Goal: Information Seeking & Learning: Learn about a topic

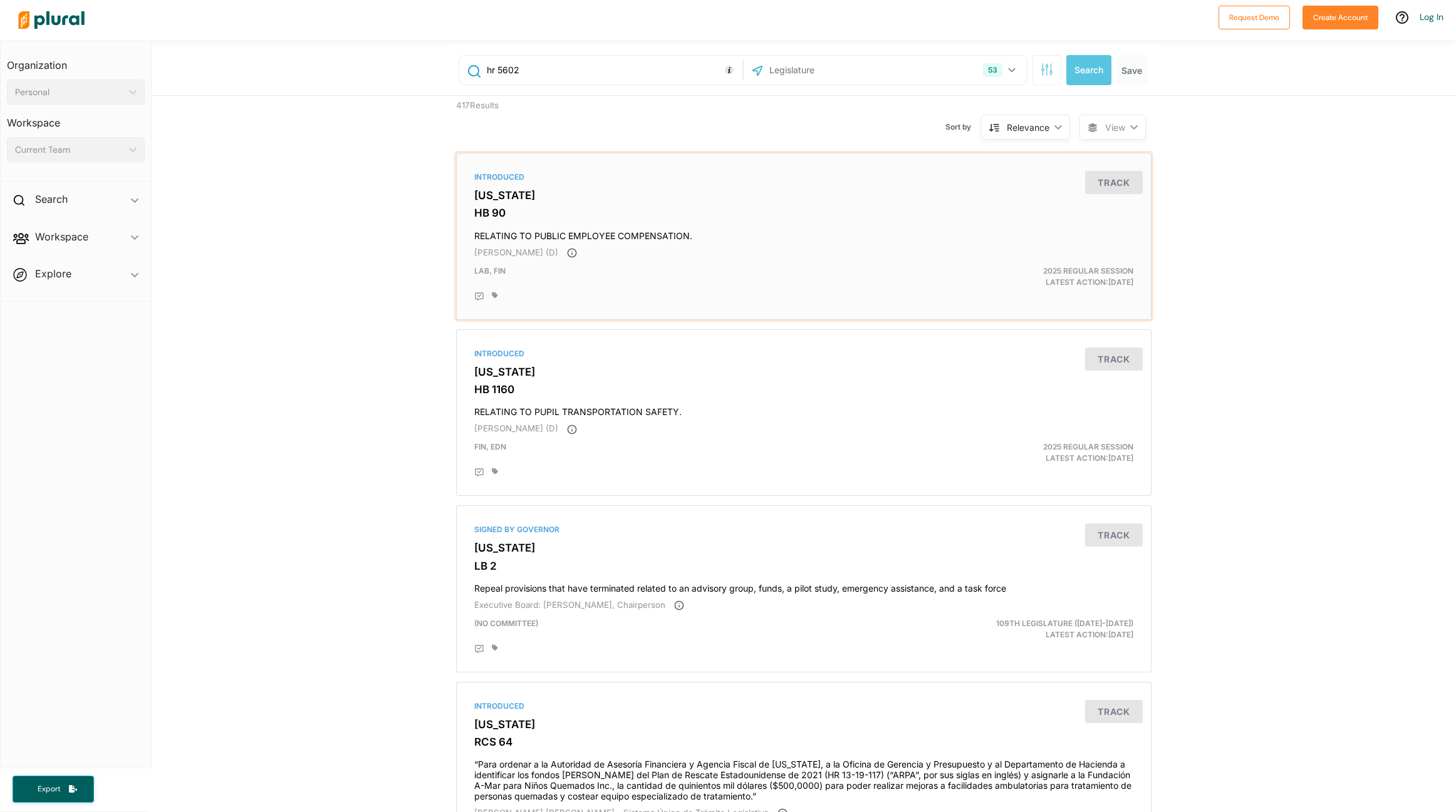
click at [505, 223] on div "Introduced [US_STATE] HB 90 RELATING TO PUBLIC EMPLOYEE COMPENSATION. [PERSON_N…" at bounding box center [804, 237] width 684 height 156
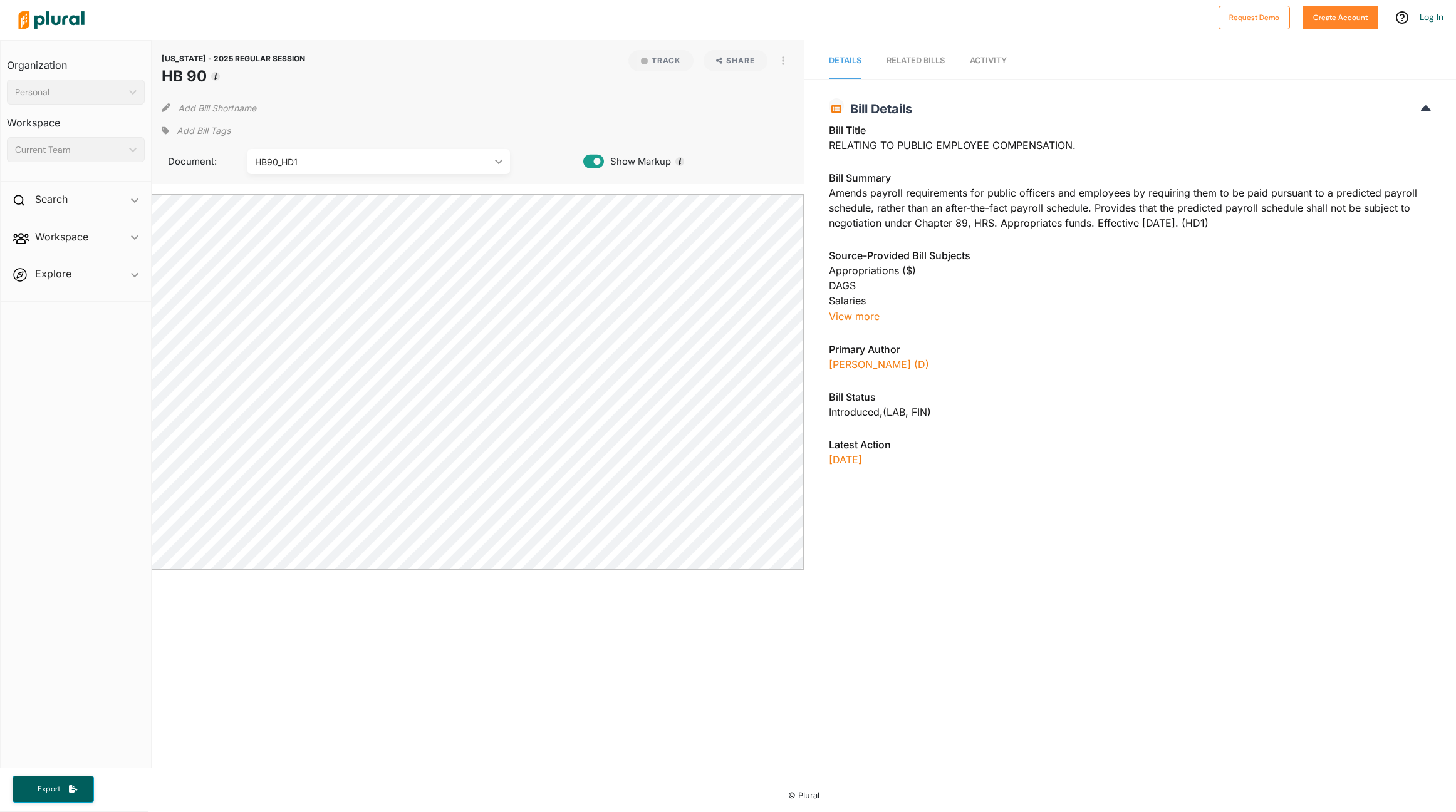
click at [596, 165] on icon at bounding box center [593, 162] width 20 height 13
click at [487, 159] on div "HB90_HD1" at bounding box center [371, 162] width 234 height 13
click at [460, 198] on link "HB90" at bounding box center [377, 191] width 259 height 29
click at [592, 165] on icon at bounding box center [593, 162] width 20 height 13
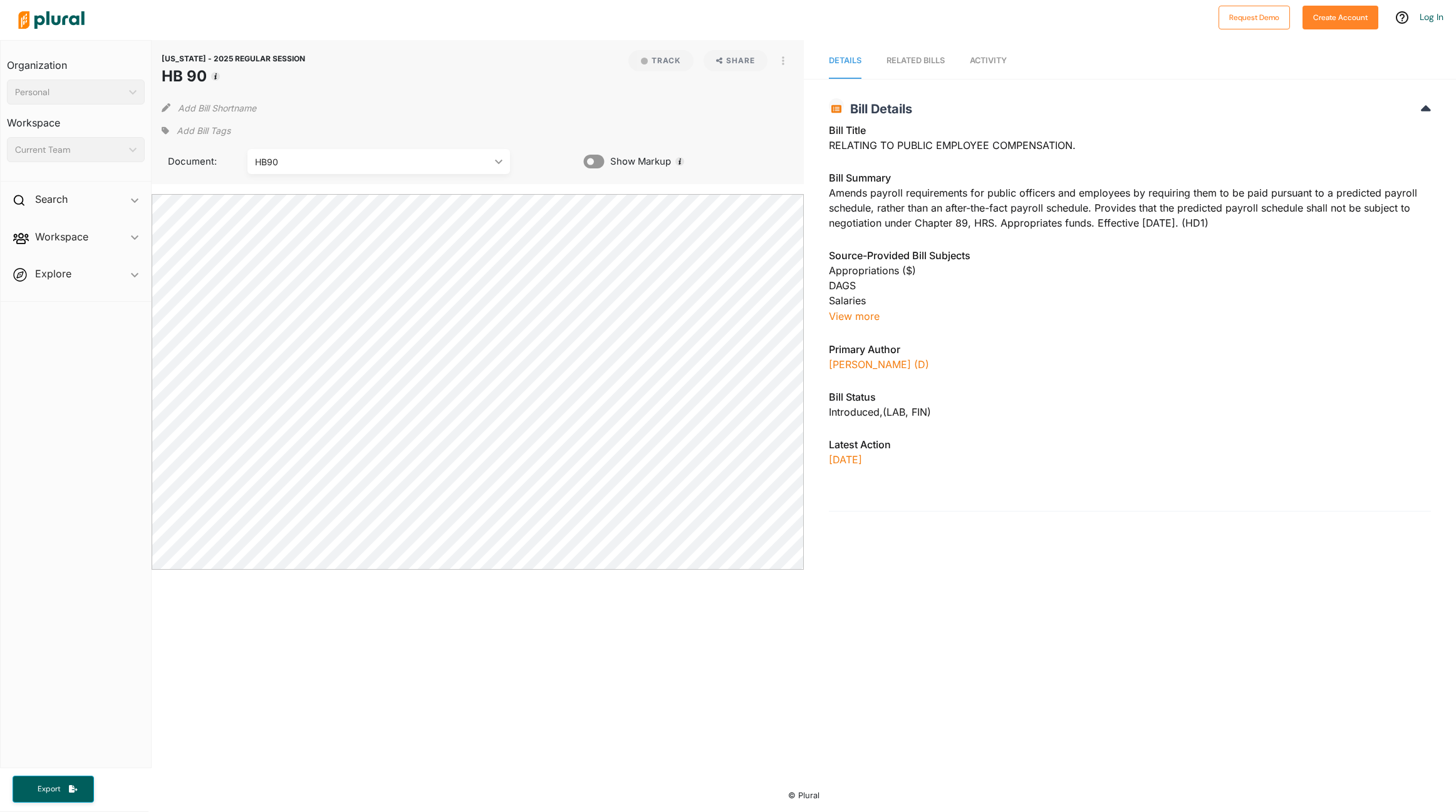
click at [592, 165] on icon at bounding box center [593, 162] width 20 height 13
click at [932, 60] on div "RELATED BILLS" at bounding box center [915, 61] width 59 height 12
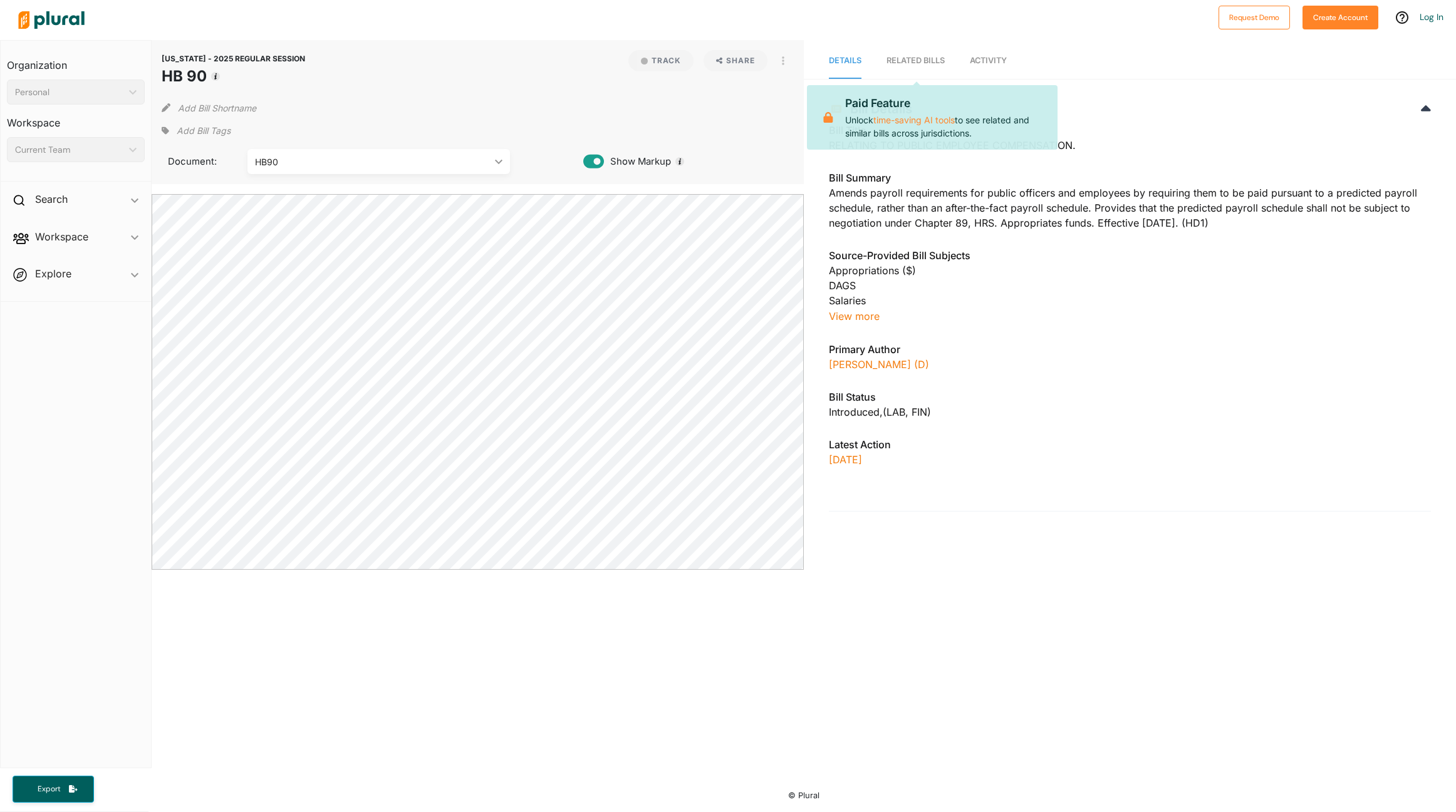
click at [988, 59] on span "Activity" at bounding box center [987, 61] width 37 height 10
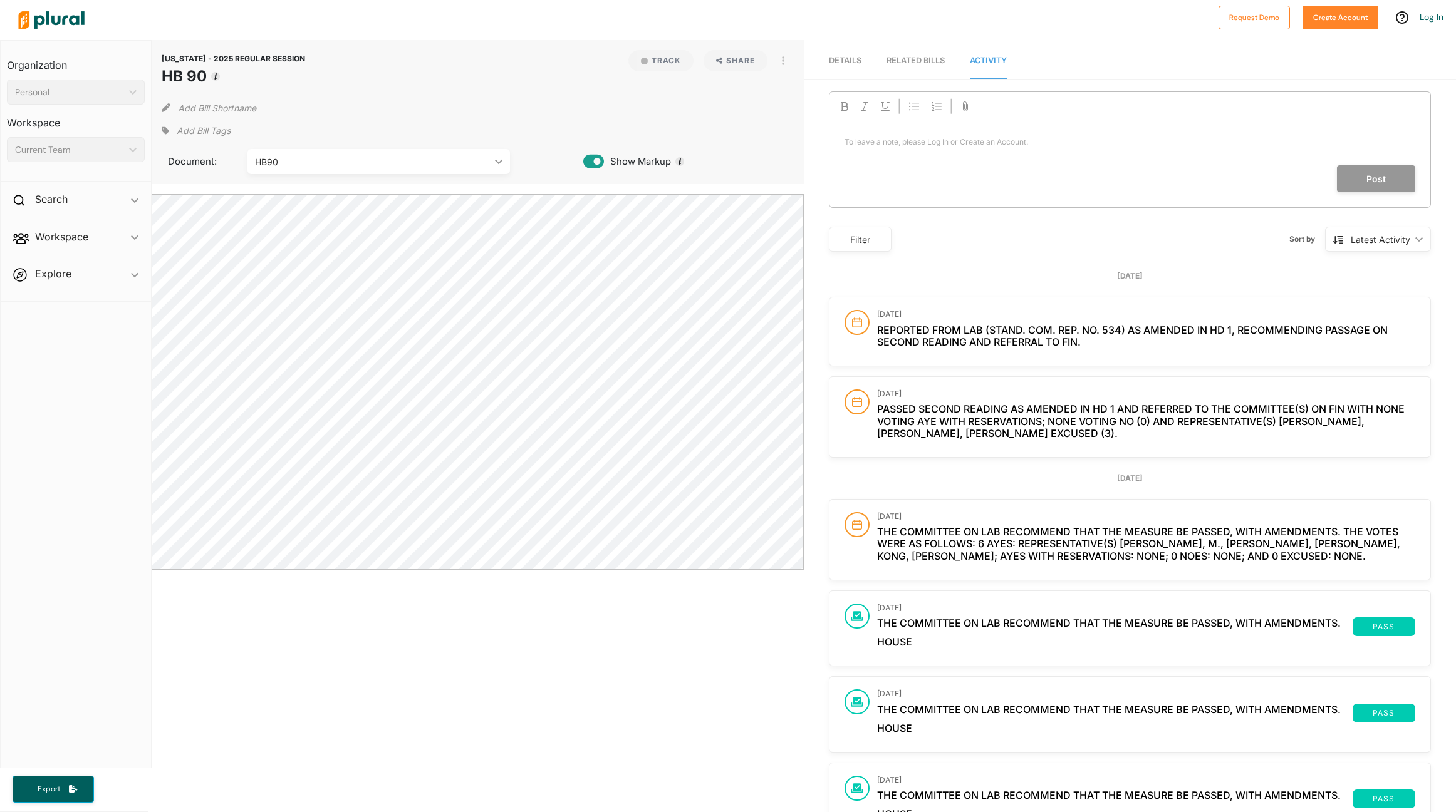
click at [974, 414] on span "Passed Second Reading as amended in HD 1 and referred to the committee(s) on FI…" at bounding box center [1140, 420] width 527 height 37
click at [72, 93] on div "Personal" at bounding box center [69, 92] width 109 height 13
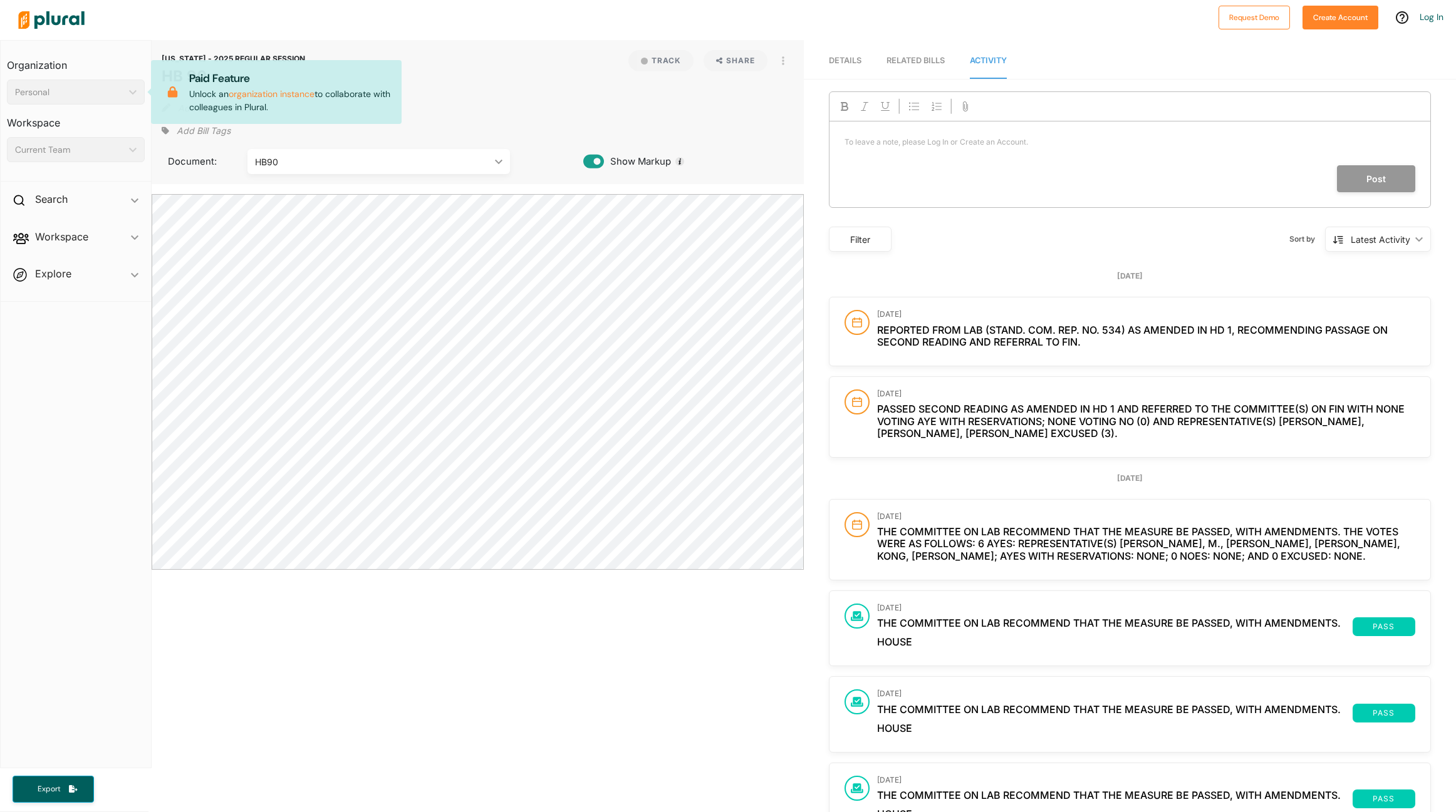
click at [69, 66] on h3 "Organization" at bounding box center [75, 61] width 138 height 28
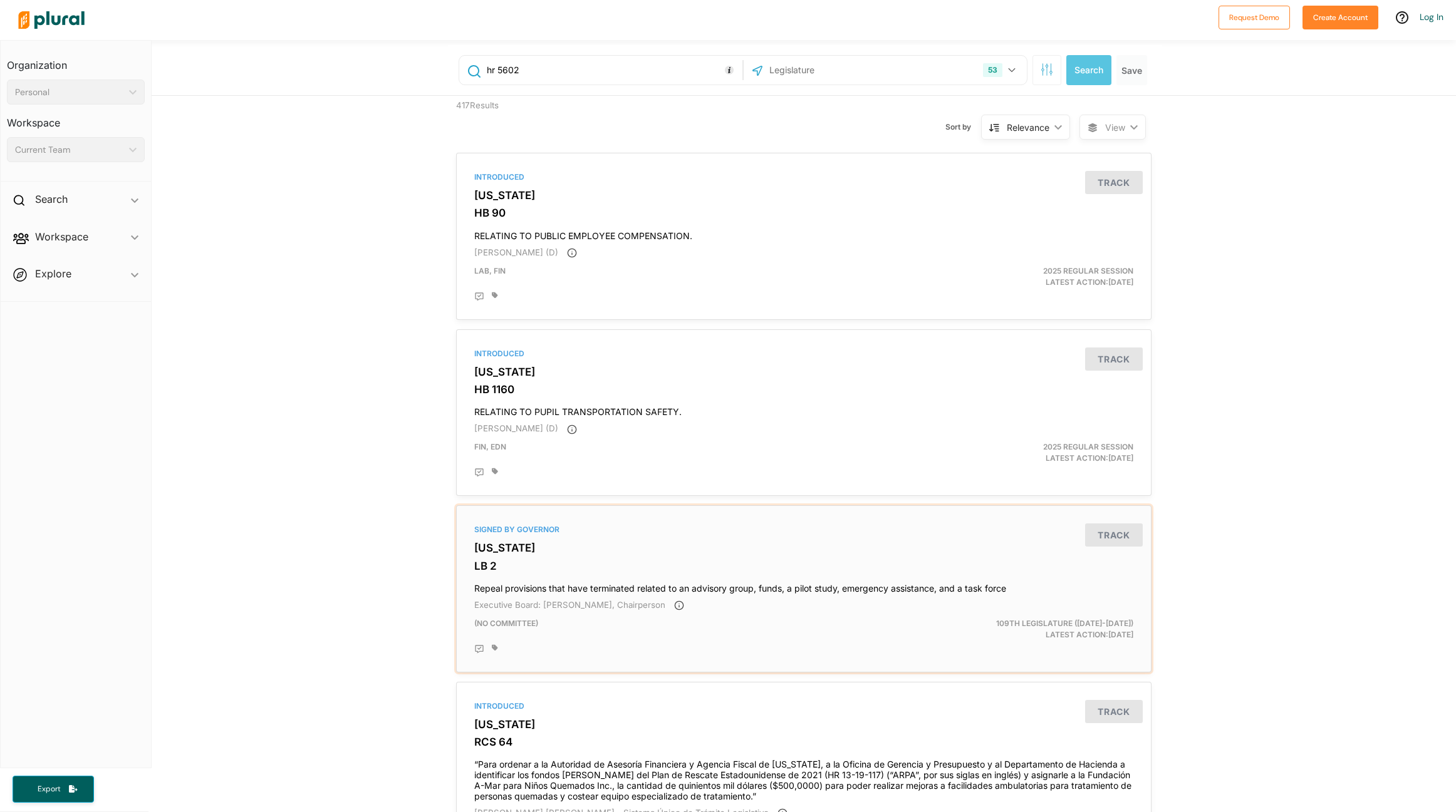
click at [514, 569] on h3 "LB 2" at bounding box center [804, 566] width 659 height 13
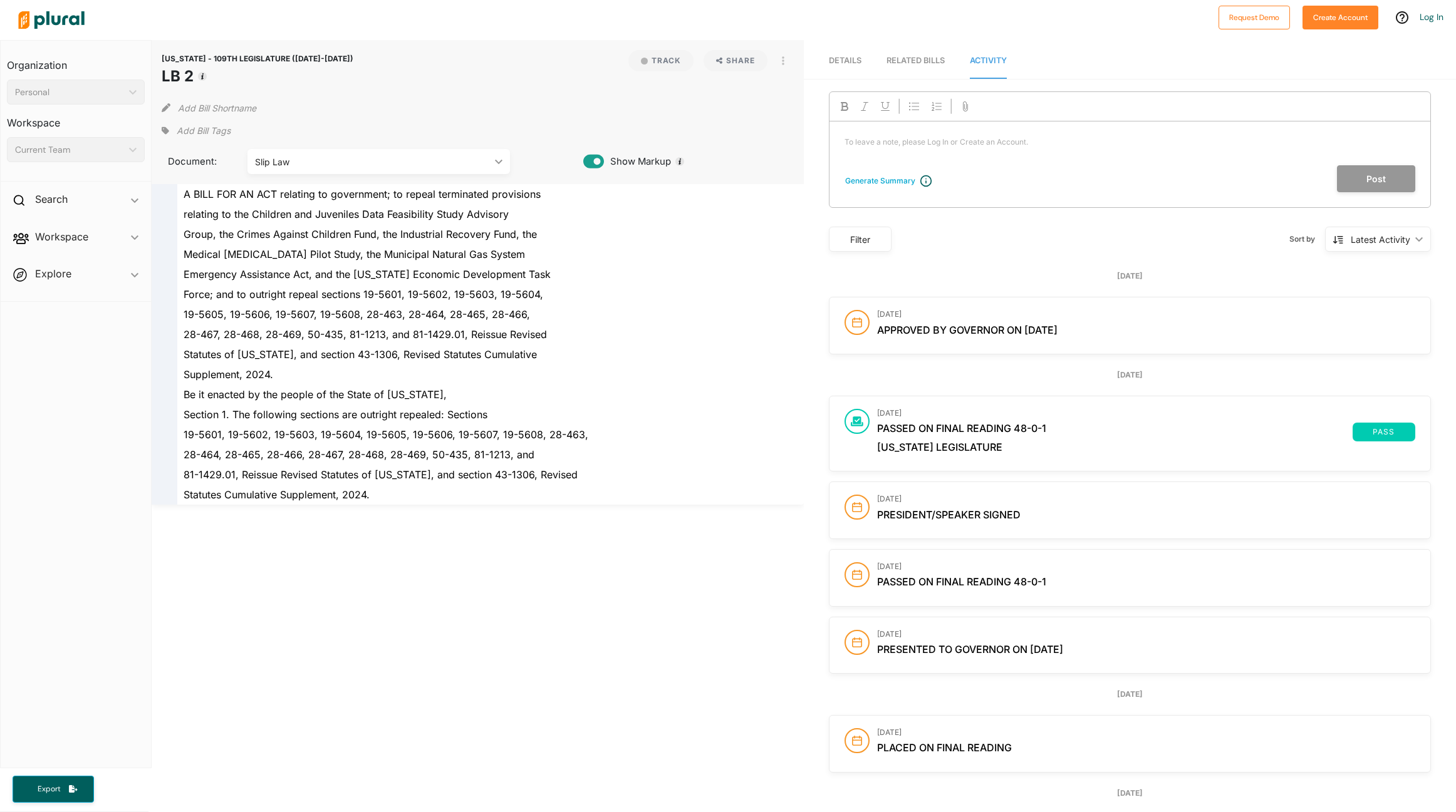
click at [843, 65] on span "Details" at bounding box center [845, 61] width 33 height 10
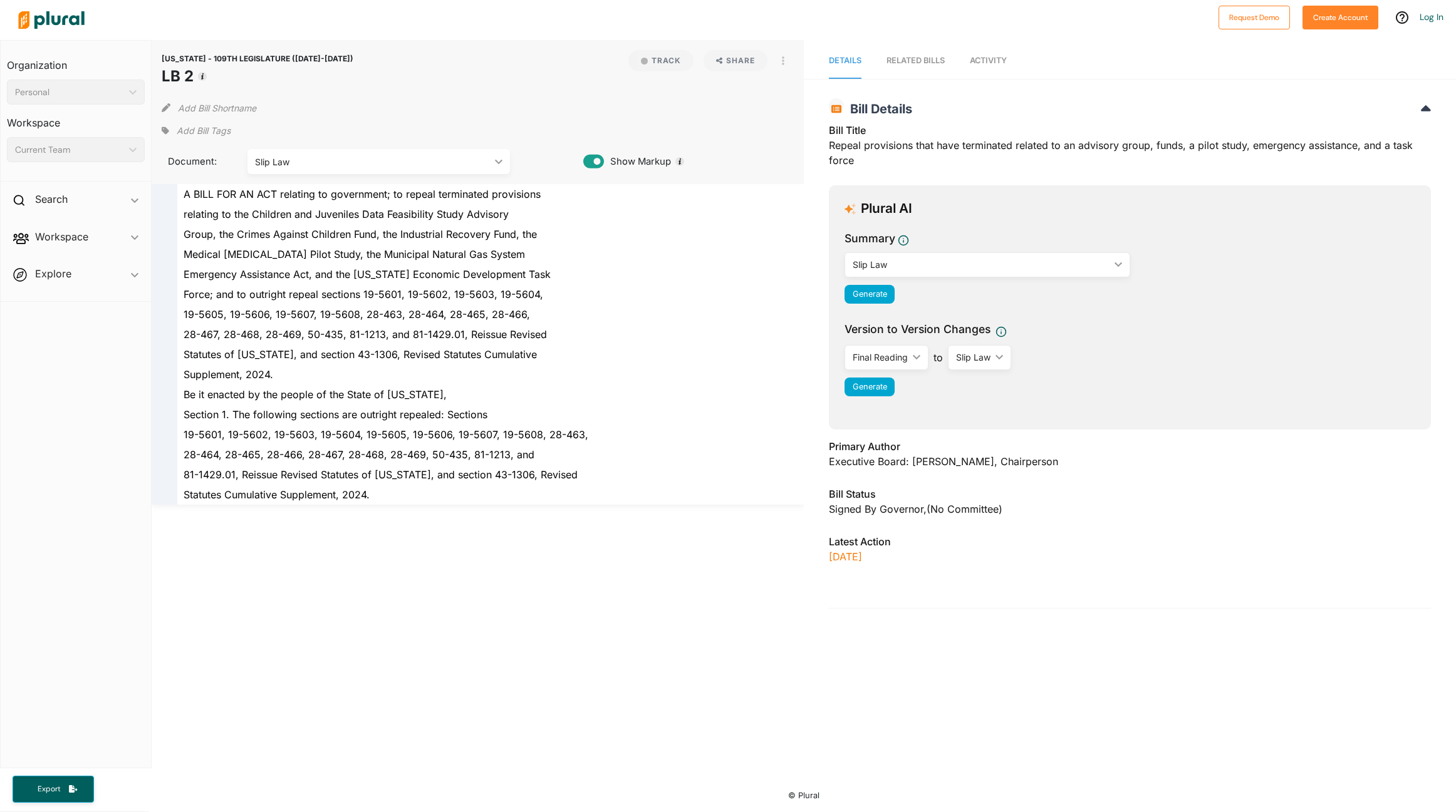
click at [672, 377] on div "Supplement, 2024." at bounding box center [483, 374] width 612 height 20
click at [443, 161] on div "Slip Law" at bounding box center [371, 162] width 234 height 13
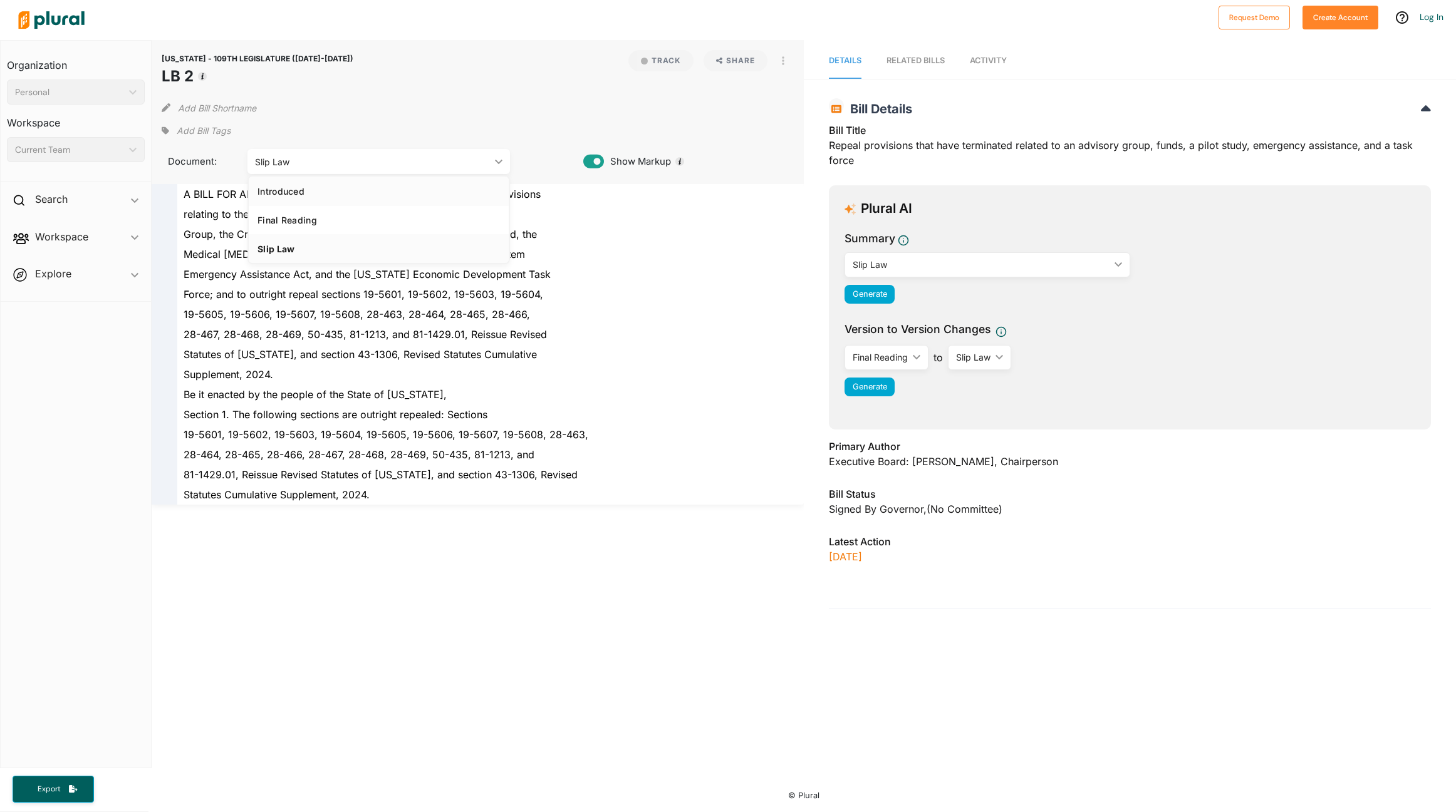
click at [439, 195] on div "Introduced" at bounding box center [377, 190] width 242 height 11
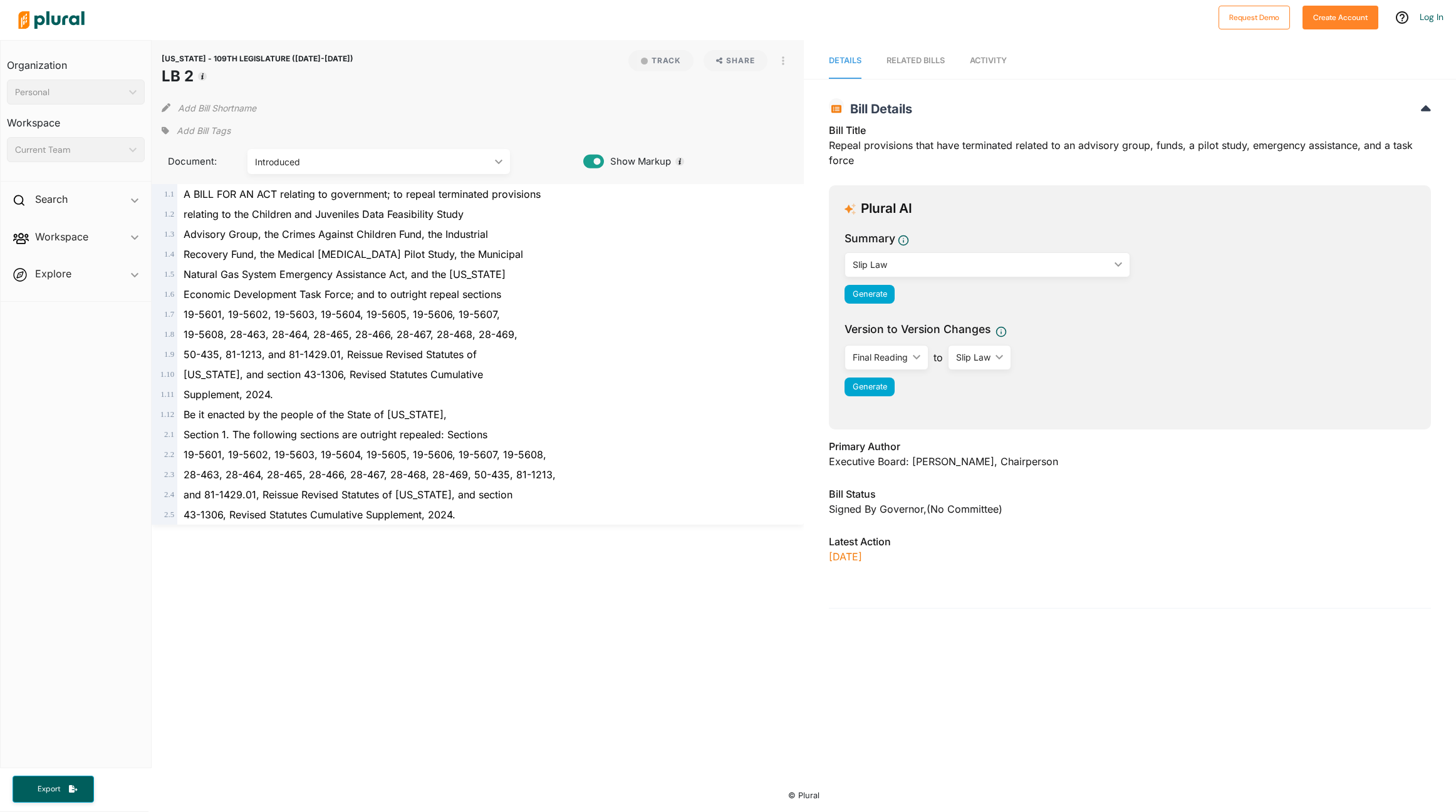
click at [592, 161] on icon at bounding box center [593, 162] width 20 height 13
click at [592, 161] on icon at bounding box center [593, 162] width 20 height 19
click at [433, 164] on div "Introduced" at bounding box center [371, 162] width 234 height 13
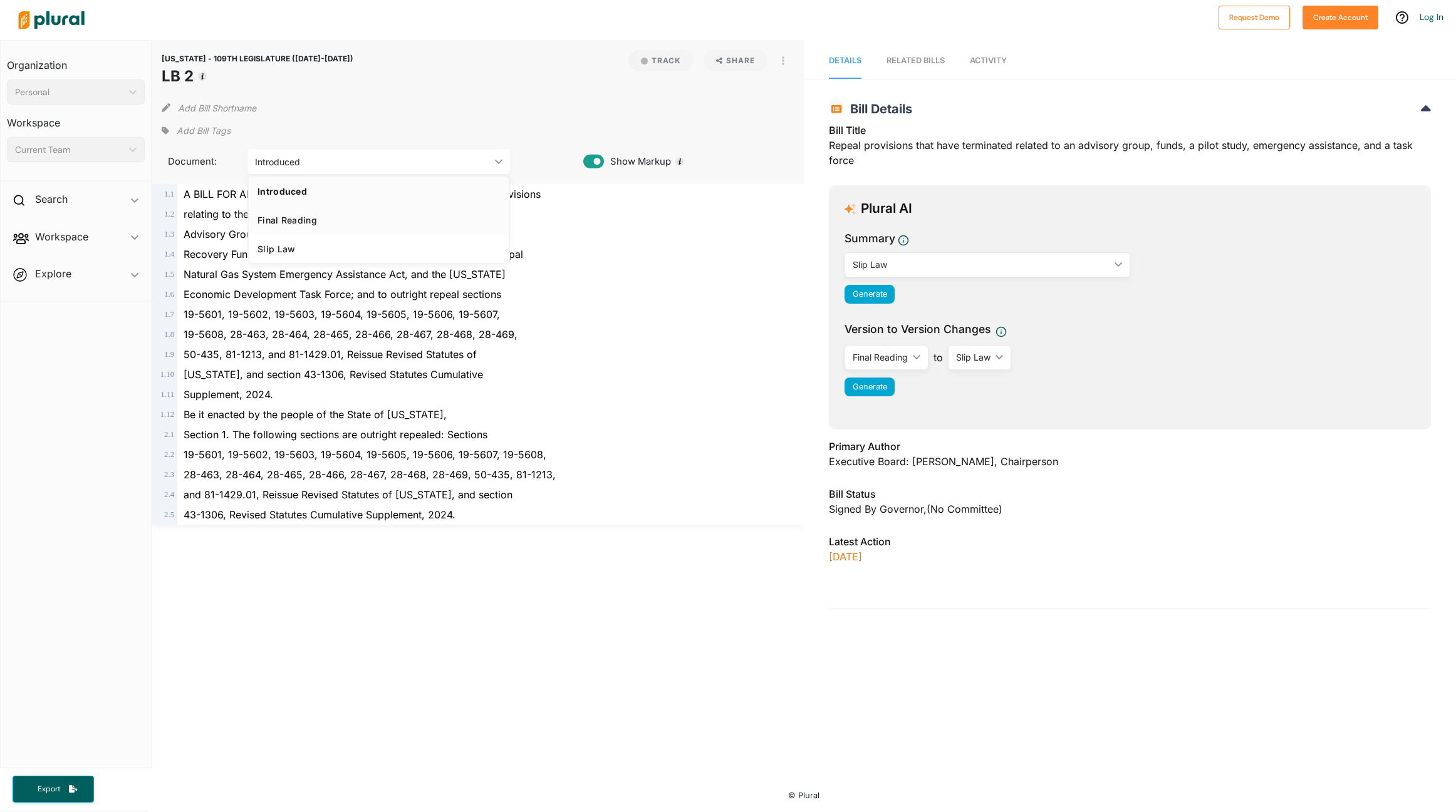
click at [431, 223] on div "Final Reading" at bounding box center [377, 219] width 242 height 11
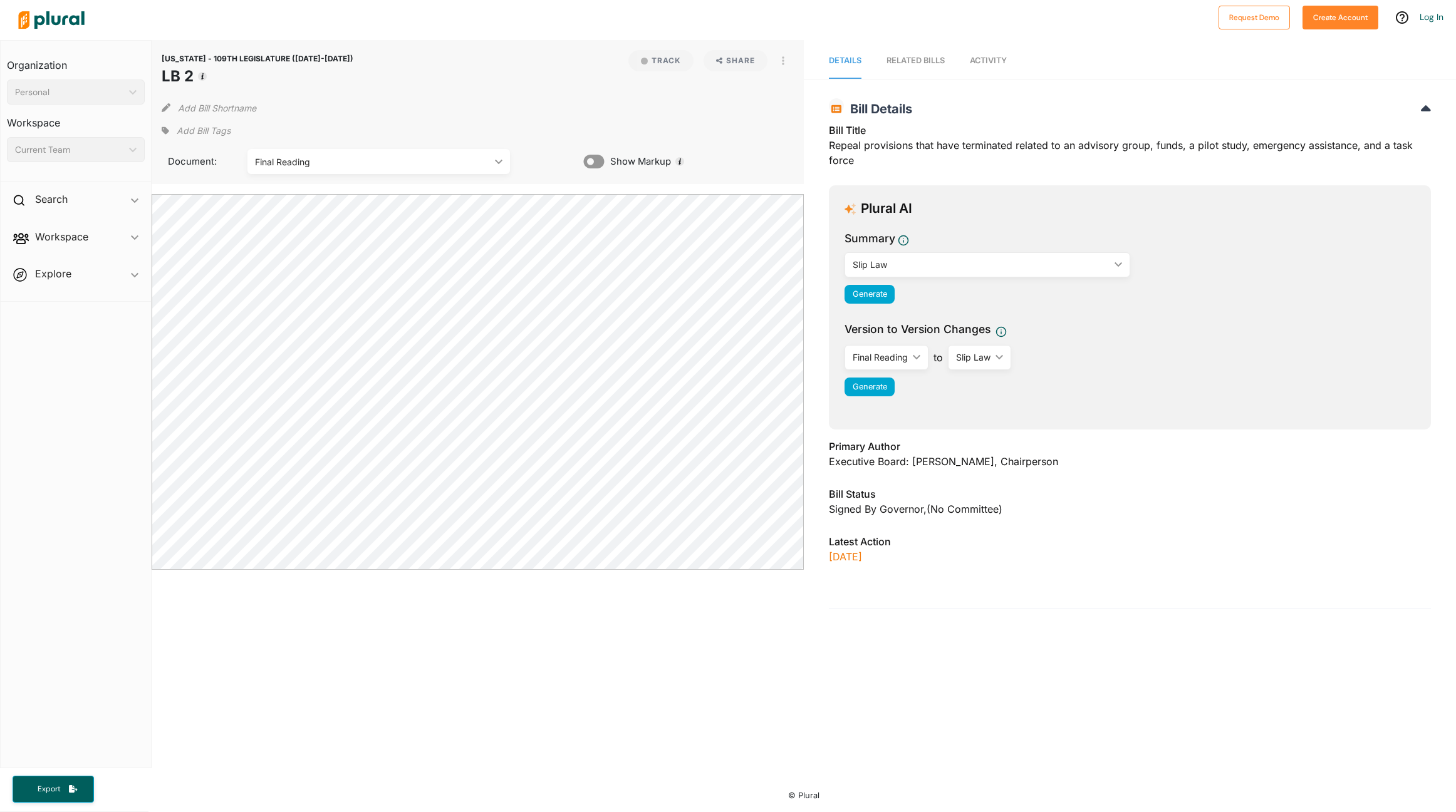
click at [597, 159] on icon at bounding box center [593, 162] width 20 height 13
click at [402, 159] on div "Final Reading" at bounding box center [371, 162] width 234 height 13
click at [400, 248] on div "Slip Law" at bounding box center [377, 248] width 242 height 11
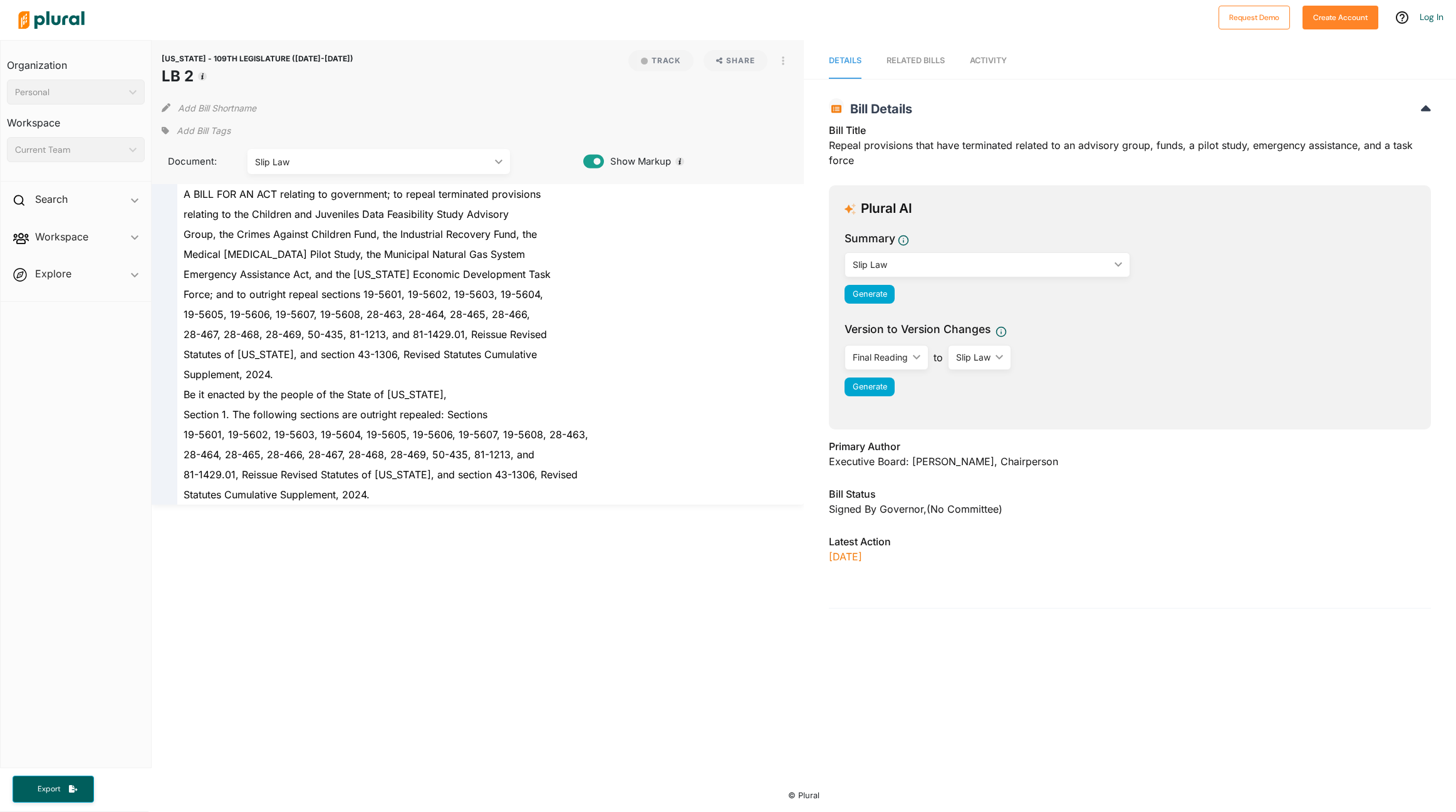
click at [600, 159] on icon at bounding box center [593, 162] width 20 height 13
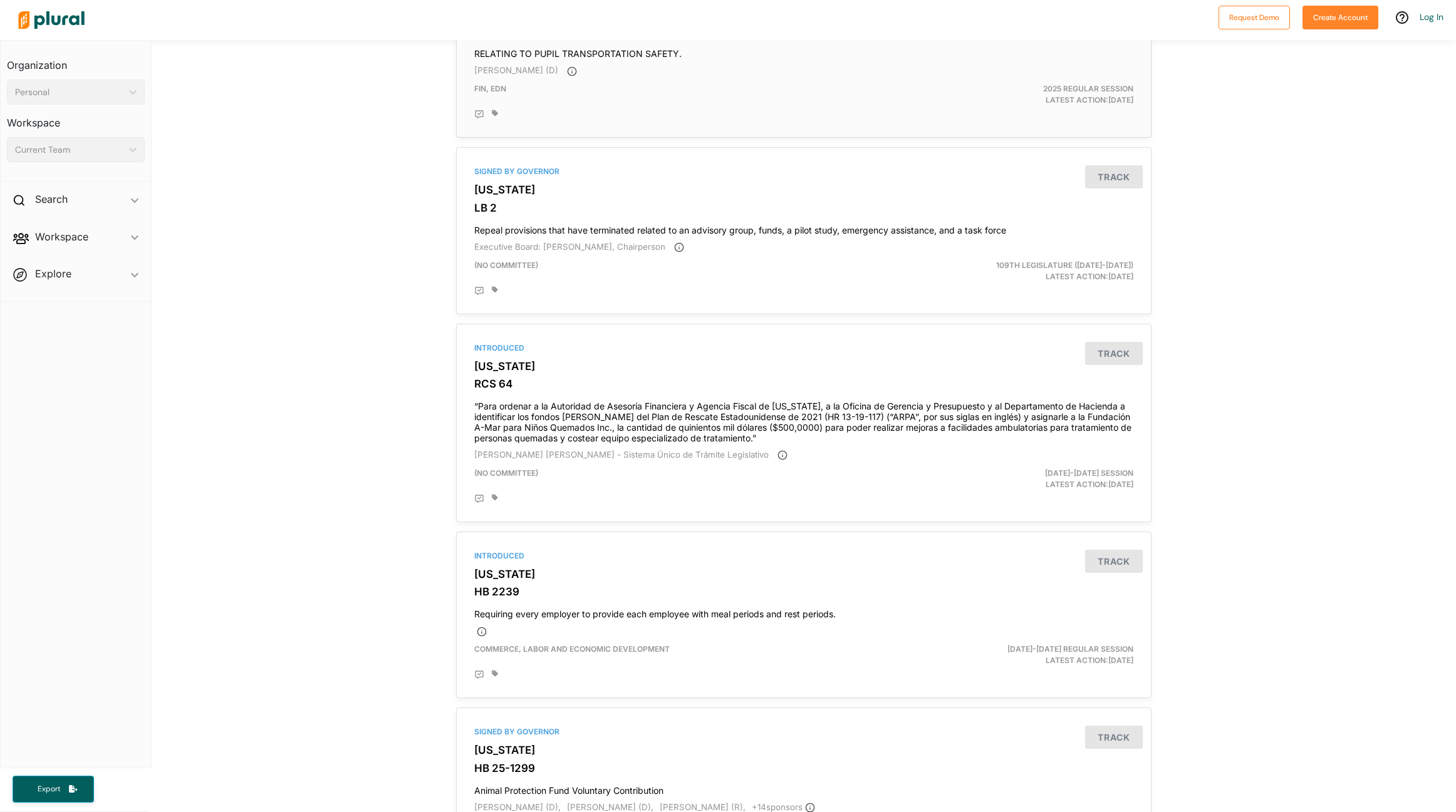
scroll to position [552, 0]
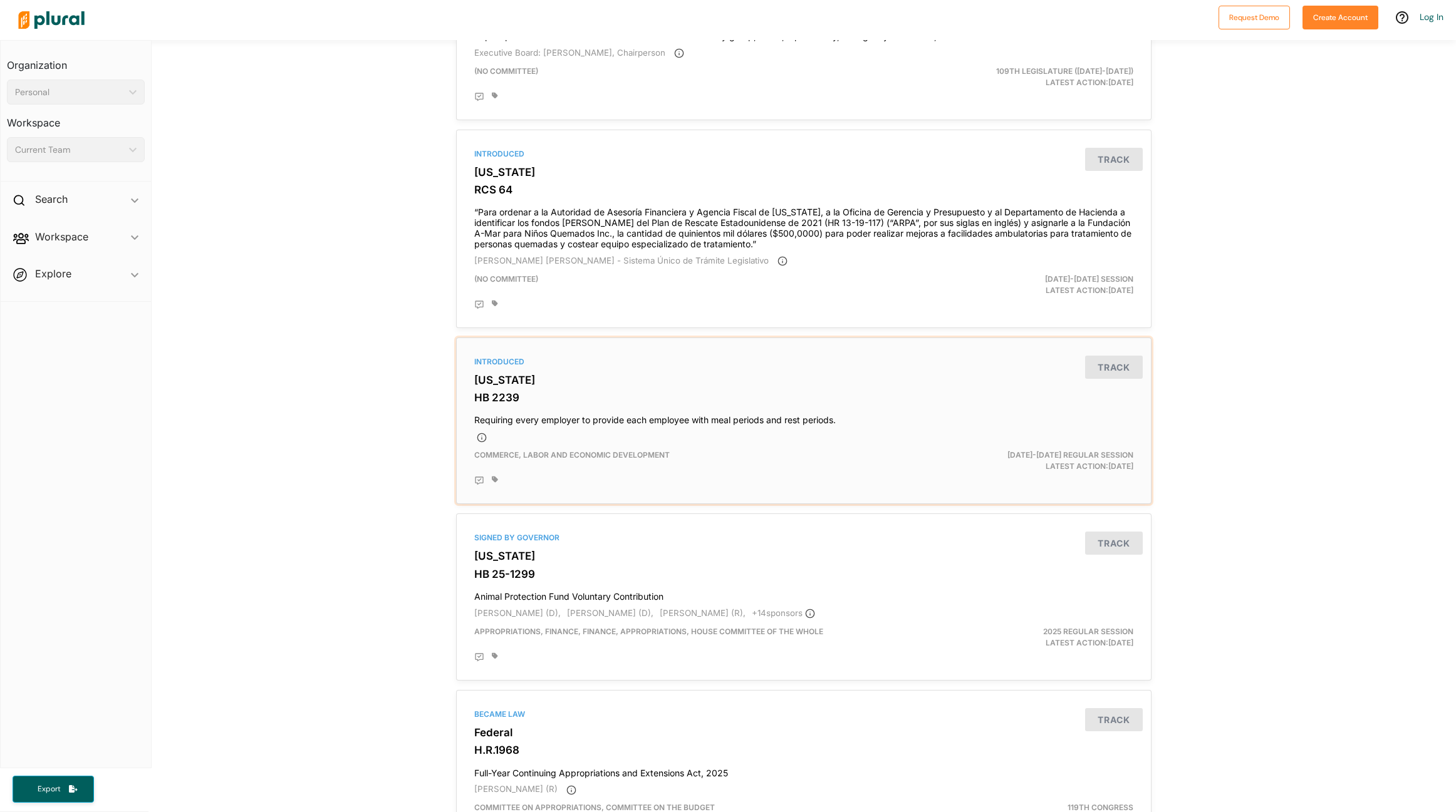
click at [548, 419] on h4 "Requiring every employer to provide each employee with meal periods and rest pe…" at bounding box center [804, 418] width 659 height 17
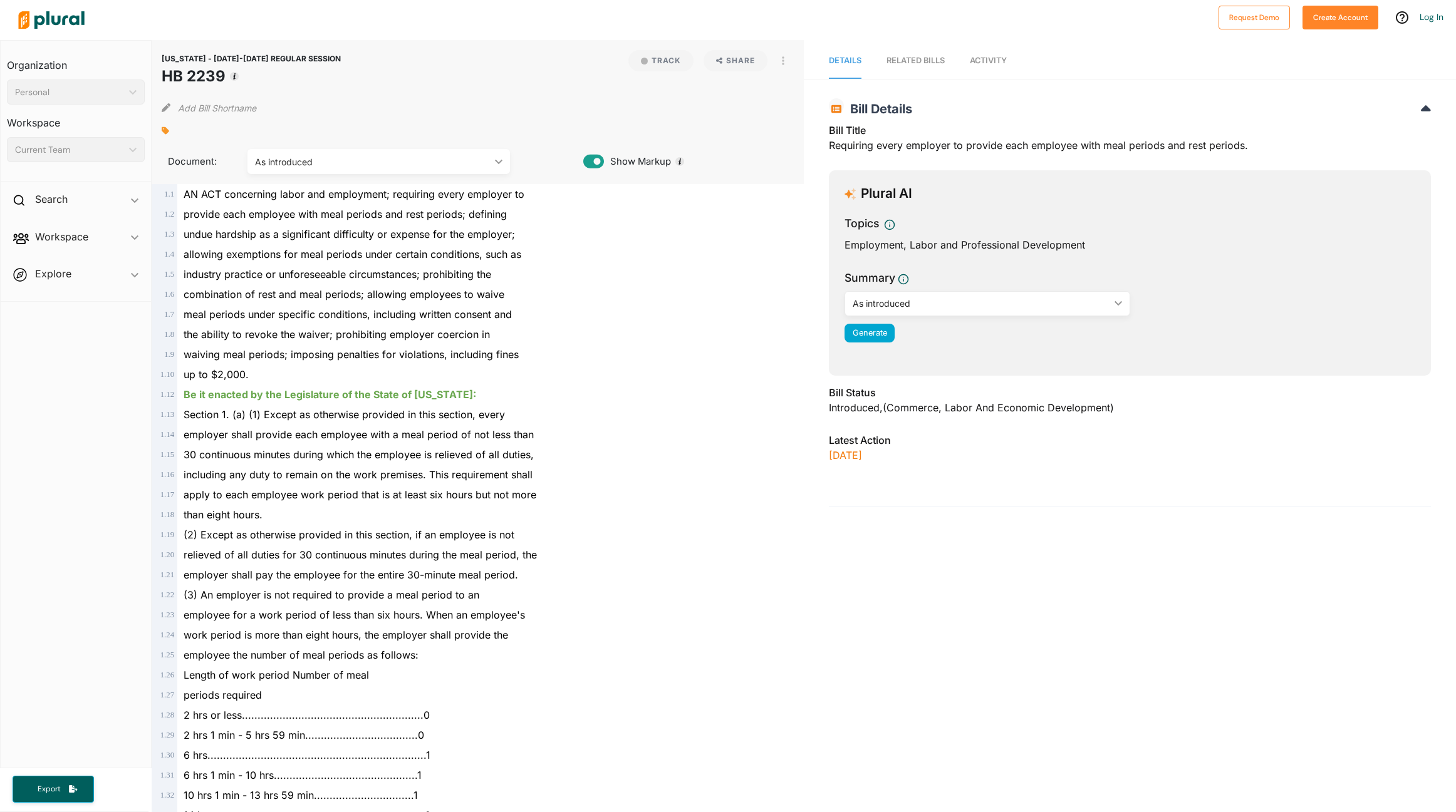
click at [595, 161] on icon at bounding box center [593, 162] width 20 height 19
click at [595, 161] on icon at bounding box center [593, 162] width 20 height 13
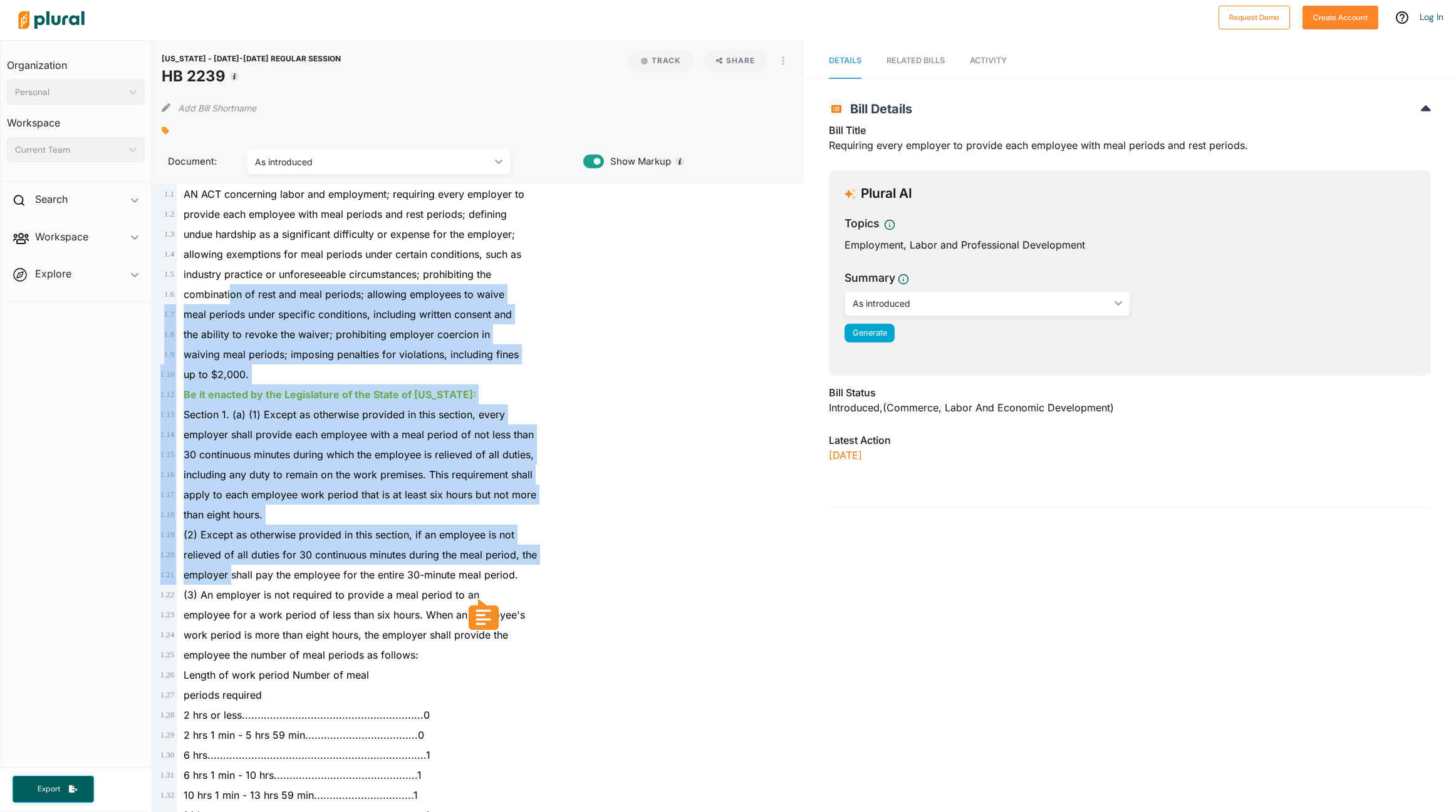
drag, startPoint x: 232, startPoint y: 295, endPoint x: 231, endPoint y: 576, distance: 281.0
click at [231, 576] on span "employer shall pay the employee for the entire 30-minute meal period." at bounding box center [351, 574] width 335 height 13
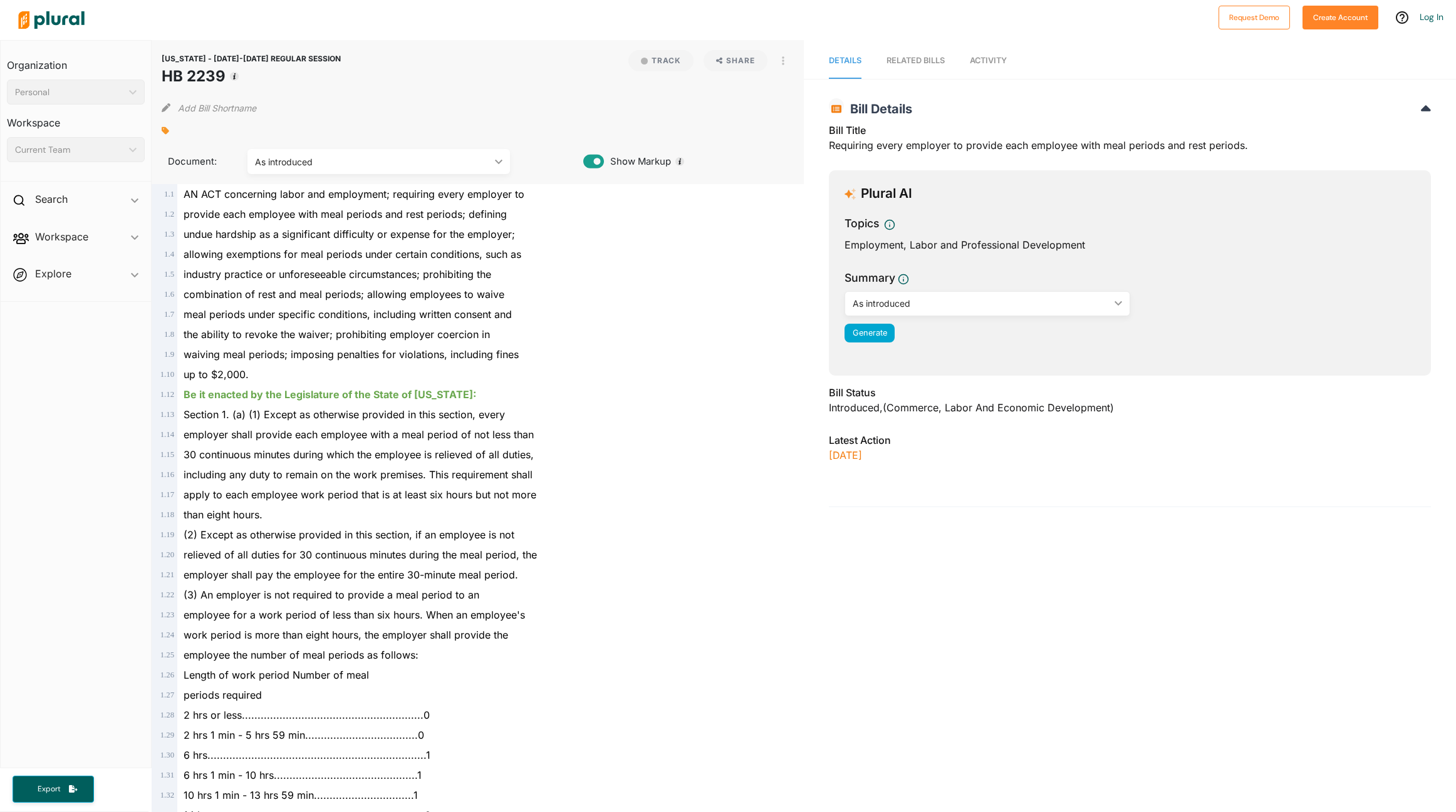
click at [597, 160] on icon at bounding box center [593, 162] width 20 height 19
click at [597, 160] on icon at bounding box center [593, 162] width 20 height 13
click at [496, 159] on icon "ic_keyboard_arrow_down" at bounding box center [496, 162] width 13 height 6
click at [538, 207] on div "provide each employee with meal periods and rest periods; defining" at bounding box center [483, 214] width 612 height 20
